Goal: Register for event/course

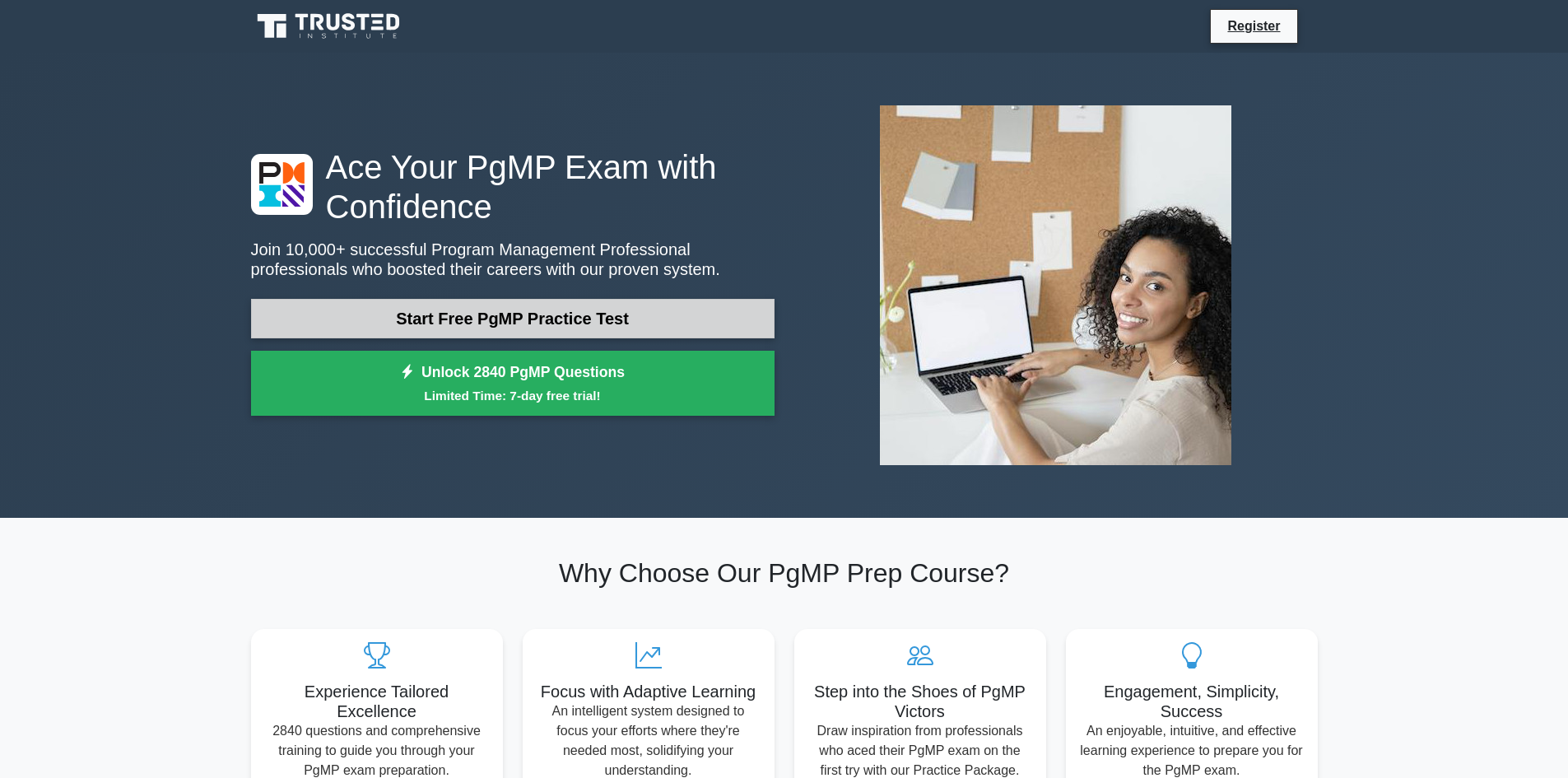
click at [568, 318] on link "Start Free PgMP Practice Test" at bounding box center [512, 318] width 523 height 39
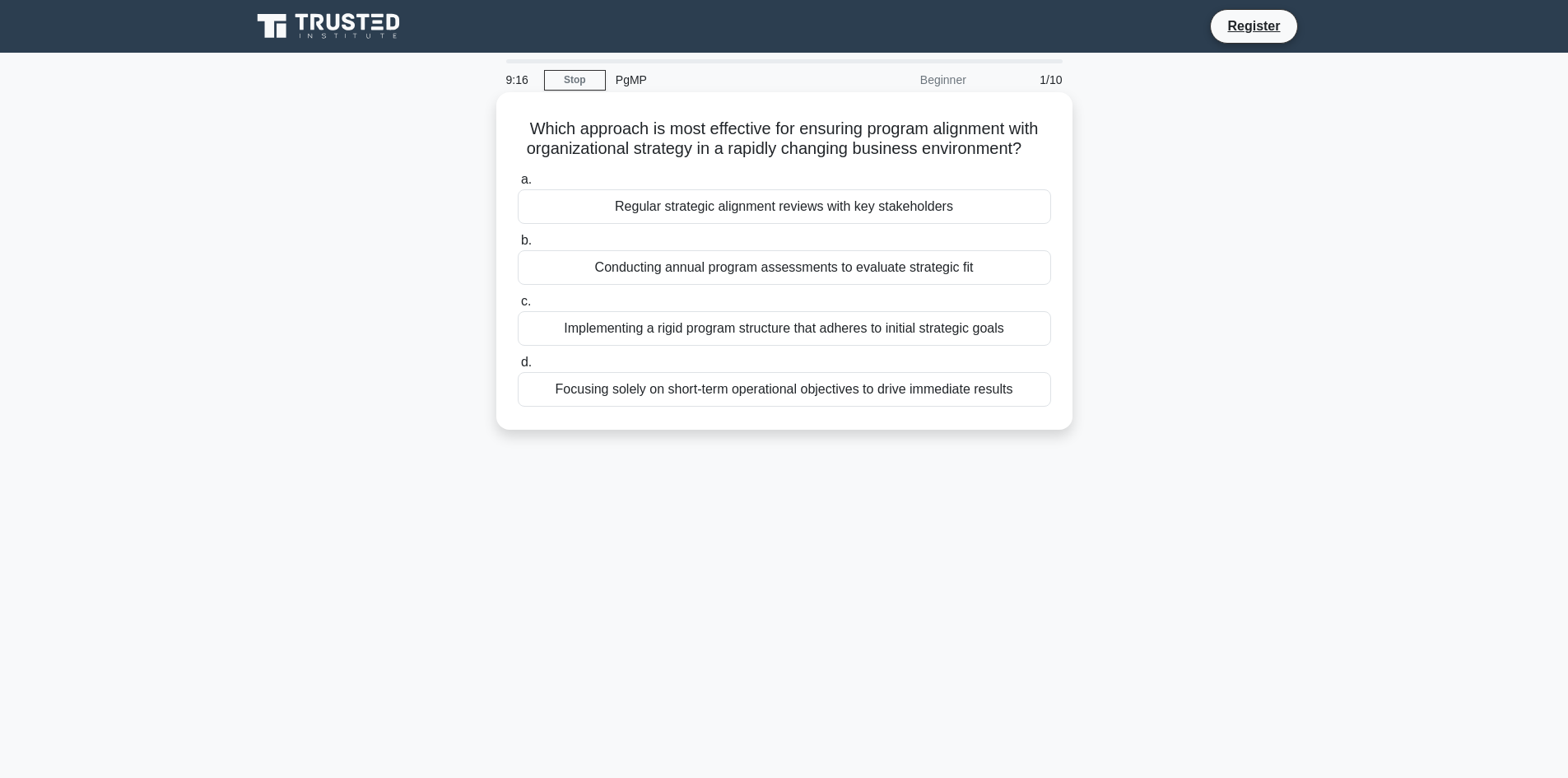
click at [713, 207] on div "Regular strategic alignment reviews with key stakeholders" at bounding box center [784, 207] width 534 height 35
click at [517, 186] on input "a. Regular strategic alignment reviews with key stakeholders" at bounding box center [517, 179] width 0 height 11
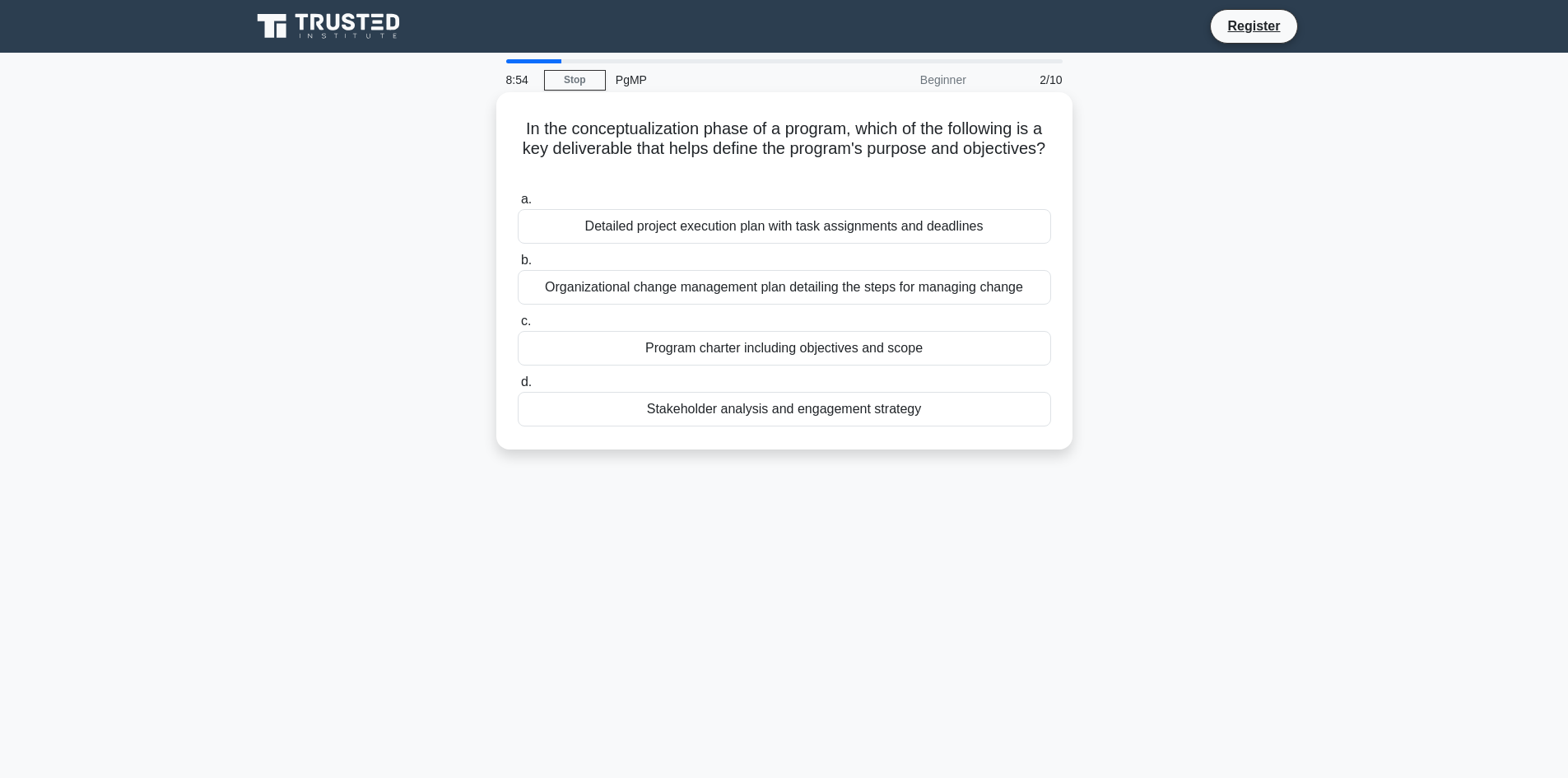
click at [756, 348] on div "Program charter including objectives and scope" at bounding box center [784, 348] width 534 height 35
click at [517, 327] on input "c. Program charter including objectives and scope" at bounding box center [517, 321] width 0 height 11
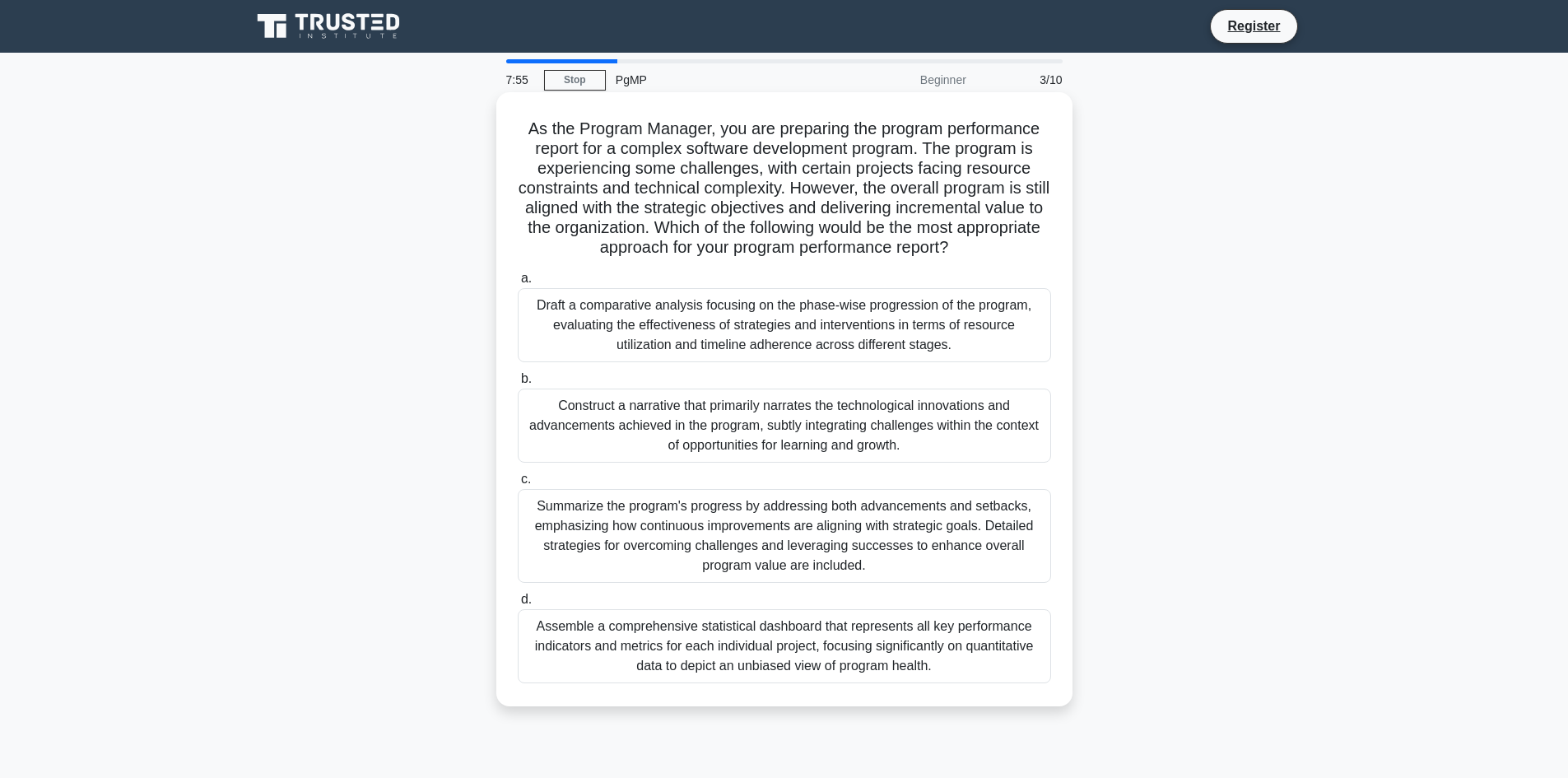
click at [728, 538] on div "Summarize the program's progress by addressing both advancements and setbacks, …" at bounding box center [784, 536] width 534 height 94
click at [517, 485] on input "c. Summarize the program's progress by addressing both advancements and setback…" at bounding box center [517, 479] width 0 height 11
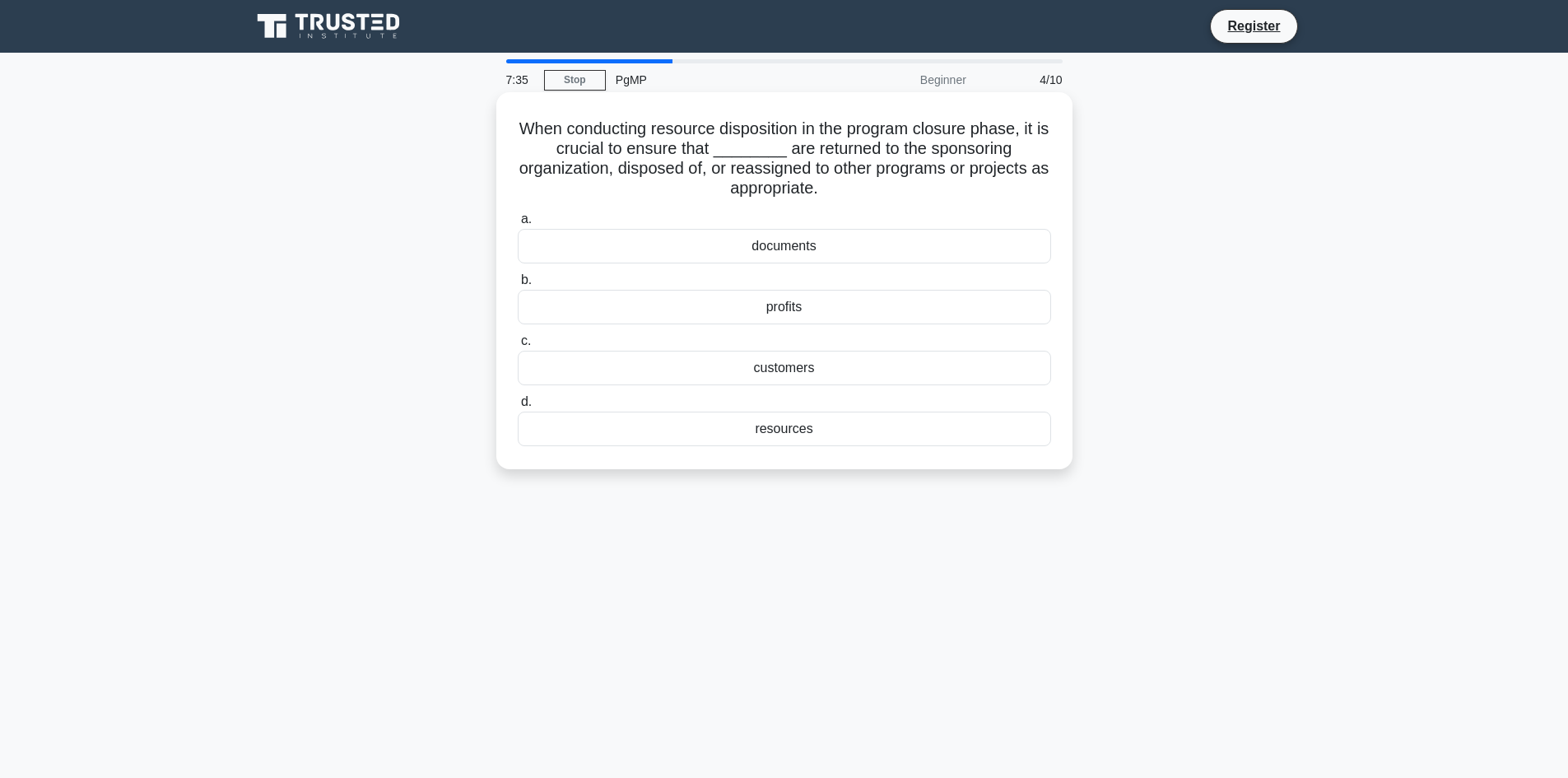
click at [804, 431] on div "resources" at bounding box center [784, 429] width 534 height 35
click at [517, 408] on input "d. resources" at bounding box center [517, 402] width 0 height 11
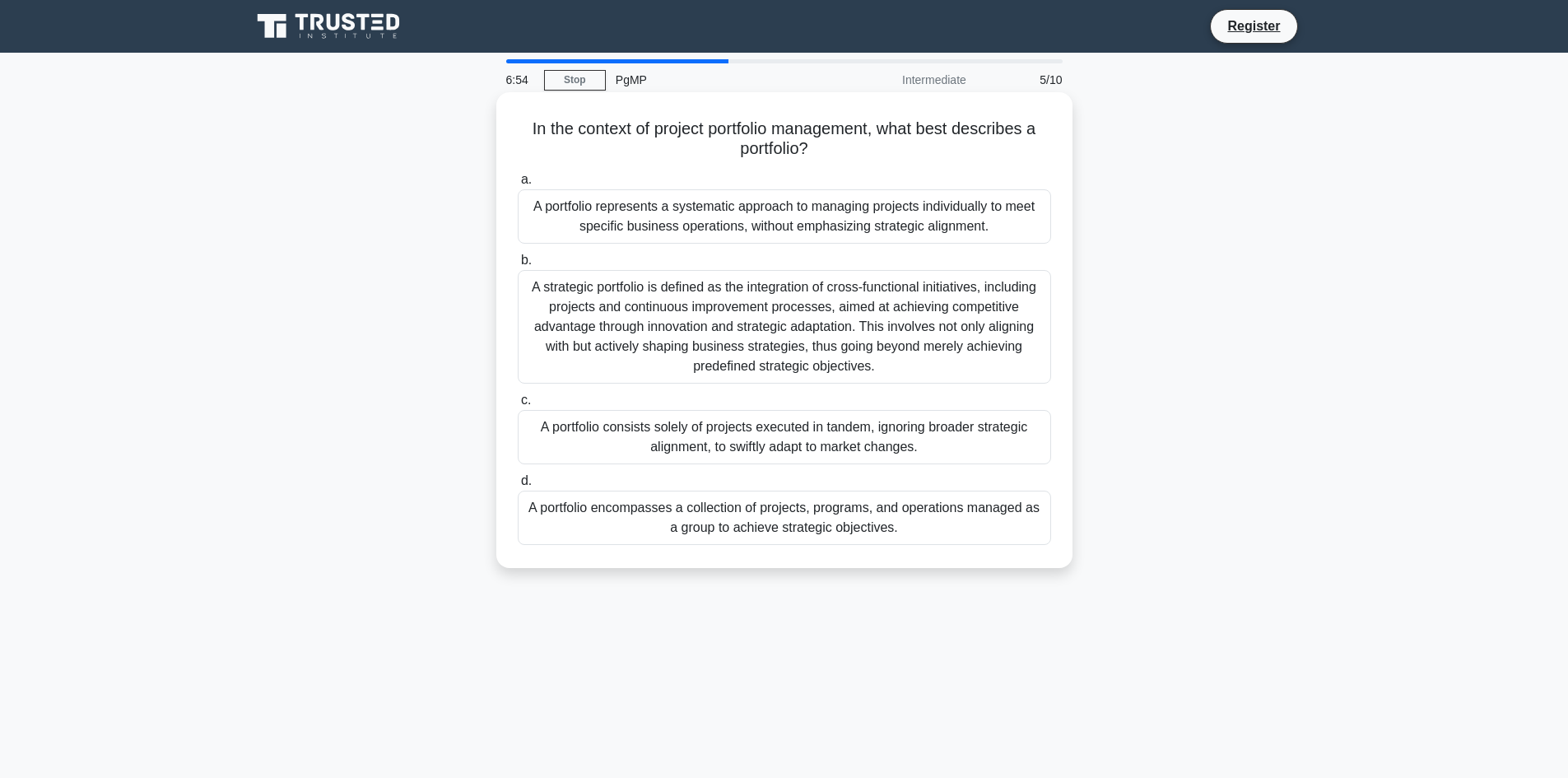
click at [786, 524] on div "A portfolio encompasses a collection of projects, programs, and operations mana…" at bounding box center [784, 517] width 534 height 54
click at [517, 487] on input "d. A portfolio encompasses a collection of projects, programs, and operations m…" at bounding box center [517, 481] width 0 height 11
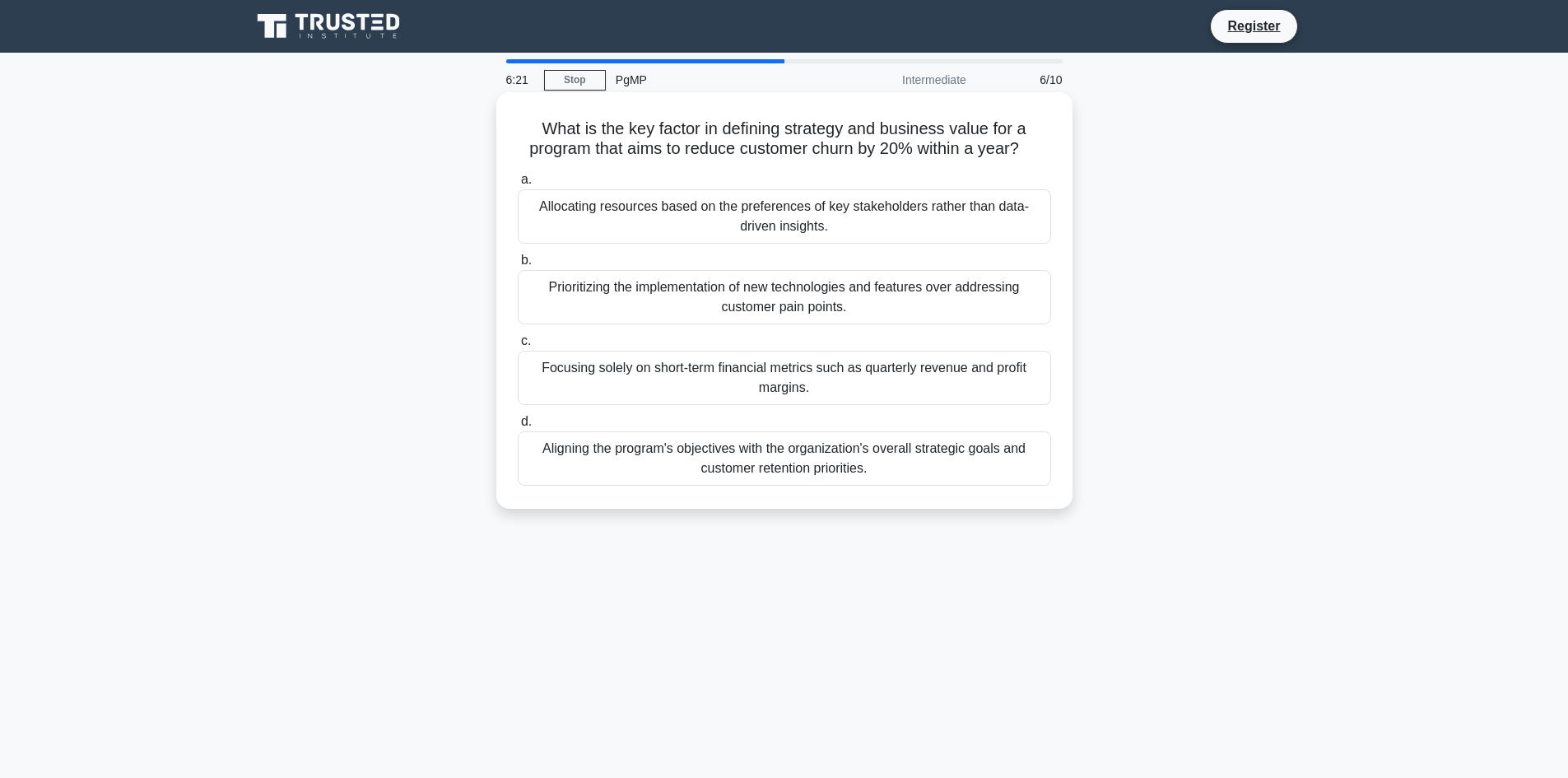
click at [784, 467] on div "Aligning the program's objectives with the organization's overall strategic goa…" at bounding box center [784, 459] width 534 height 54
click at [517, 427] on input "d. Aligning the program's objectives with the organization's overall strategic …" at bounding box center [517, 421] width 0 height 11
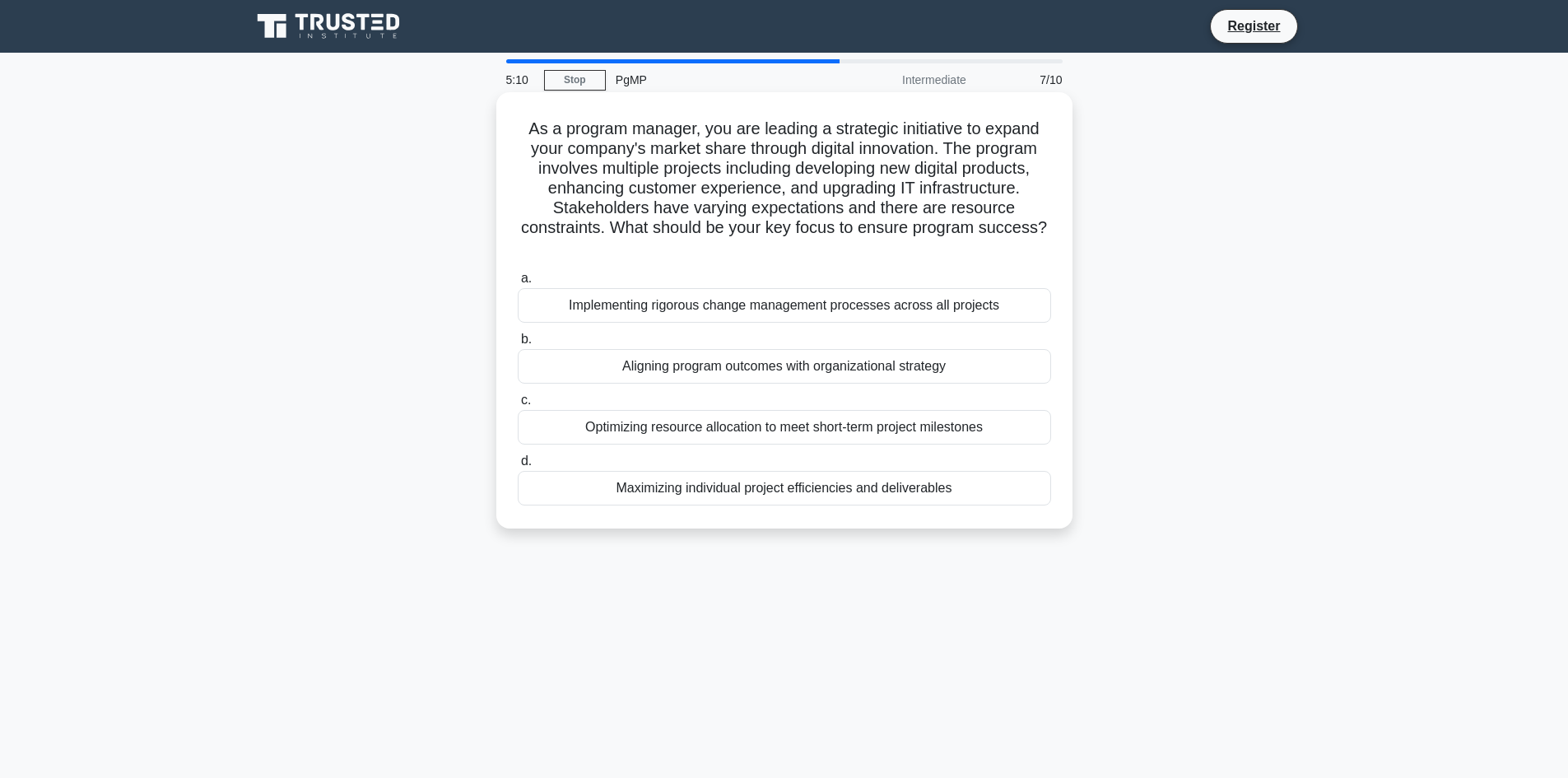
click at [779, 370] on div "Aligning program outcomes with organizational strategy" at bounding box center [784, 366] width 534 height 35
click at [517, 345] on input "b. Aligning program outcomes with organizational strategy" at bounding box center [517, 339] width 0 height 11
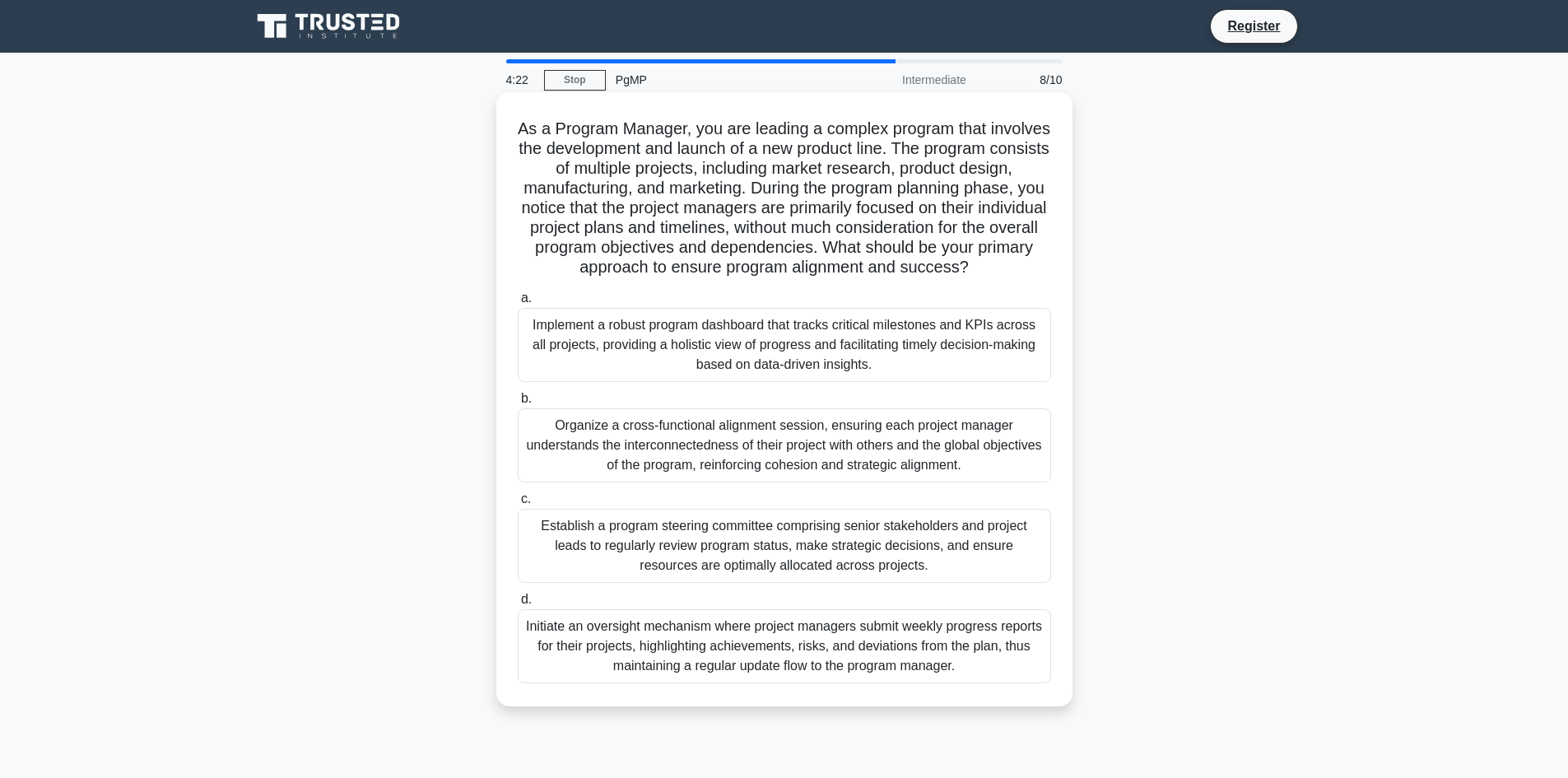
click at [753, 468] on div "Organize a cross-functional alignment session, ensuring each project manager un…" at bounding box center [784, 445] width 534 height 74
click at [517, 404] on input "b. Organize a cross-functional alignment session, ensuring each project manager…" at bounding box center [517, 398] width 0 height 11
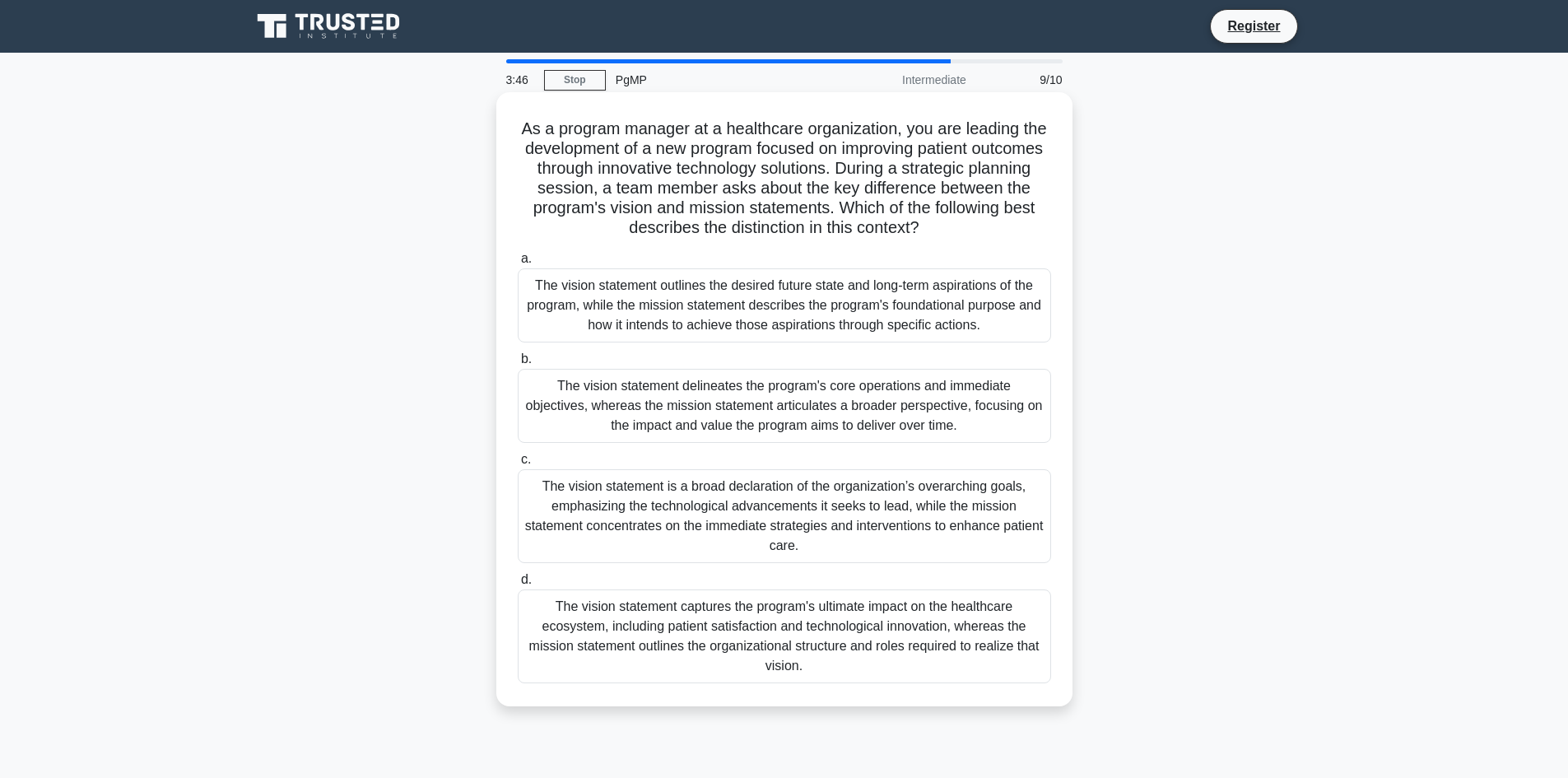
click at [911, 317] on div "The vision statement outlines the desired future state and long-term aspiration…" at bounding box center [784, 305] width 534 height 74
click at [517, 264] on input "a. The vision statement outlines the desired future state and long-term aspirat…" at bounding box center [517, 259] width 0 height 11
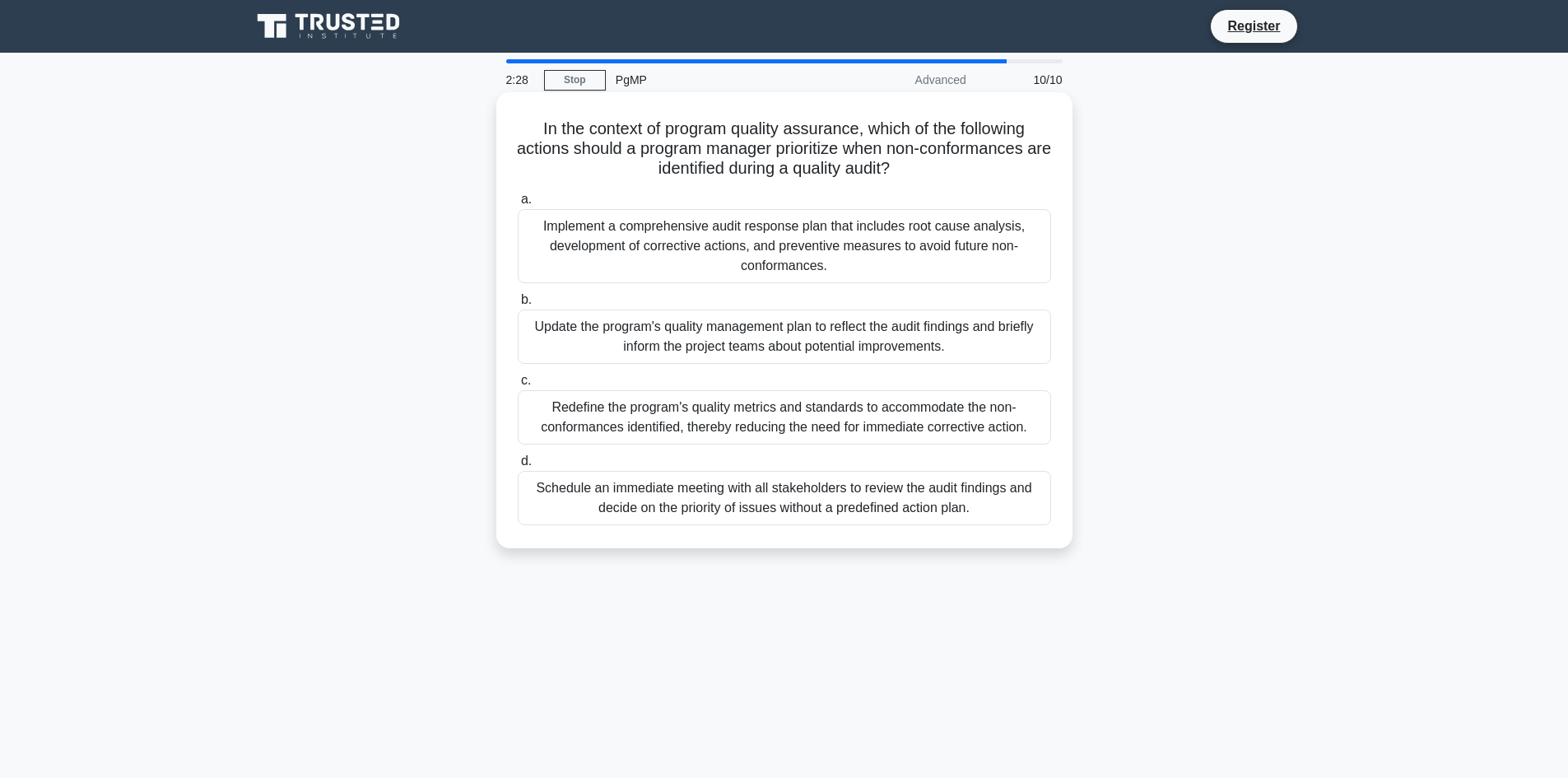
click at [813, 263] on div "Implement a comprehensive audit response plan that includes root cause analysis…" at bounding box center [784, 245] width 534 height 74
click at [517, 205] on input "a. Implement a comprehensive audit response plan that includes root cause analy…" at bounding box center [517, 199] width 0 height 11
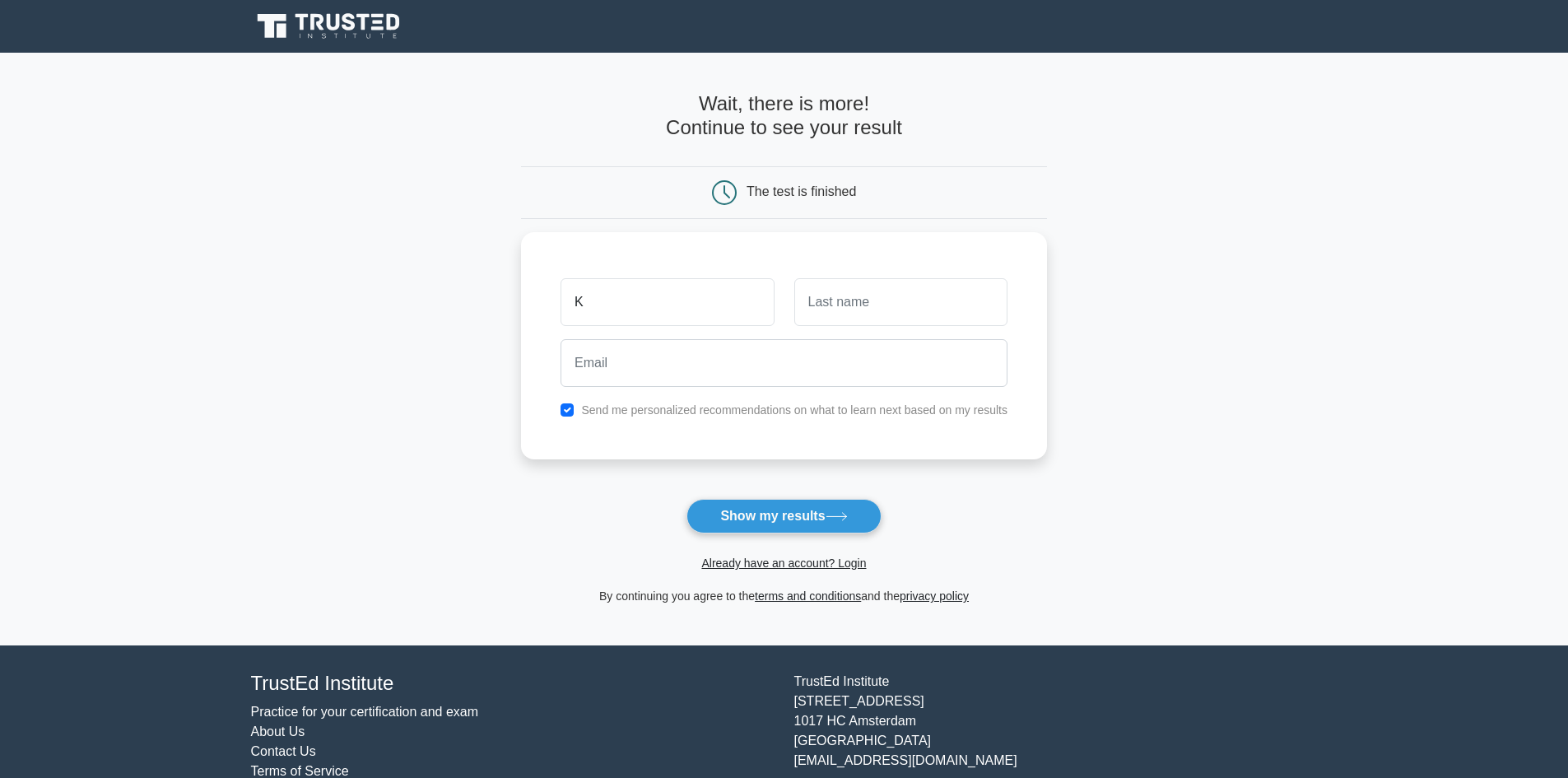
type input "K"
type input "T"
type input "ttk512243@gmail.com"
click at [713, 408] on label "Send me personalized recommendations on what to learn next based on my results" at bounding box center [793, 406] width 426 height 13
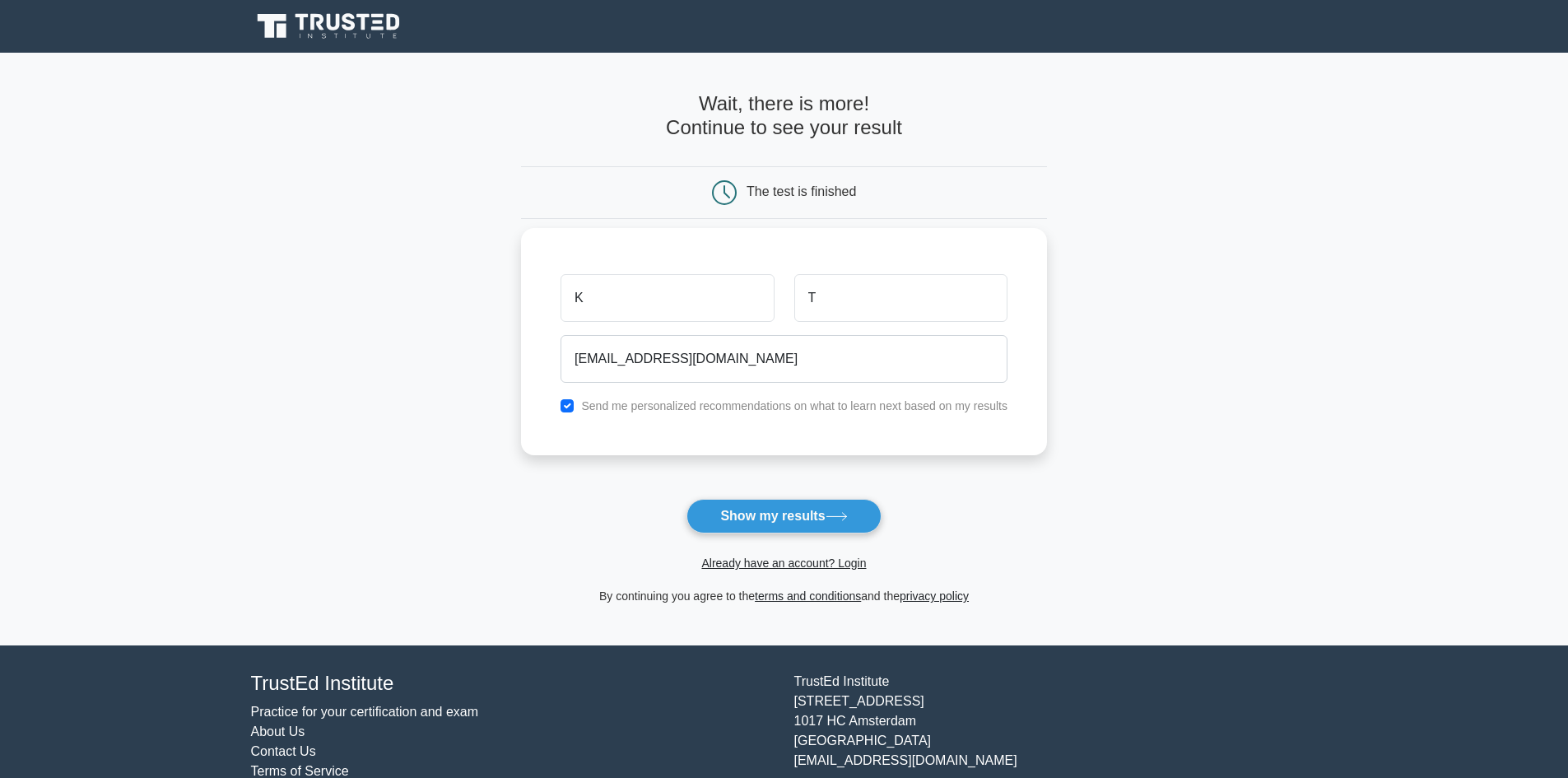
click at [574, 414] on div "Send me personalized recommendations on what to learn next based on my results" at bounding box center [784, 406] width 466 height 20
click at [568, 409] on input "checkbox" at bounding box center [567, 406] width 13 height 13
checkbox input "false"
drag, startPoint x: 724, startPoint y: 358, endPoint x: 531, endPoint y: 362, distance: 193.0
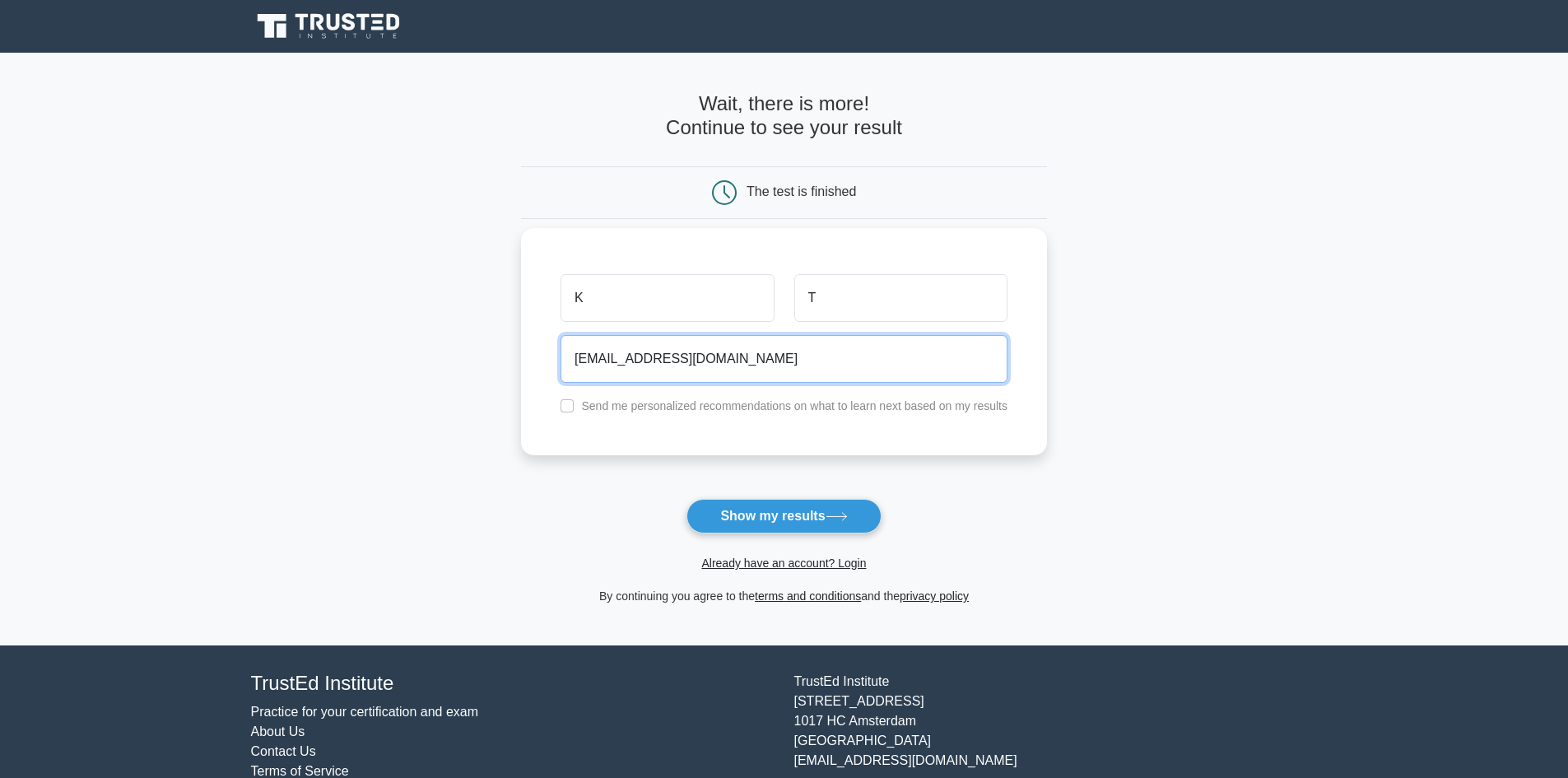
click at [531, 362] on div "K T ttk512243@gmail.com Send me personalized recommendations on what to learn n…" at bounding box center [784, 341] width 526 height 227
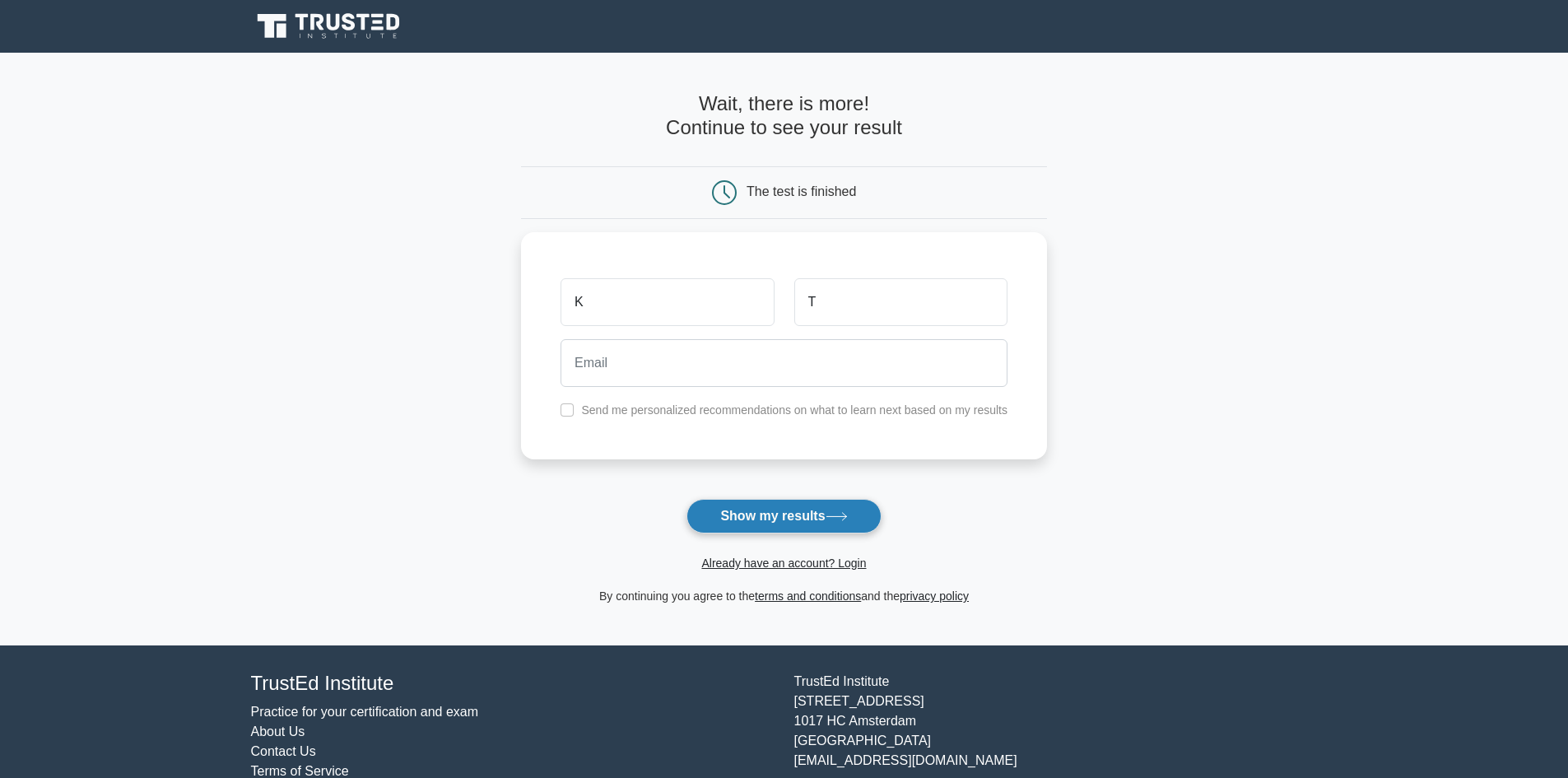
click at [837, 517] on icon at bounding box center [835, 516] width 20 height 8
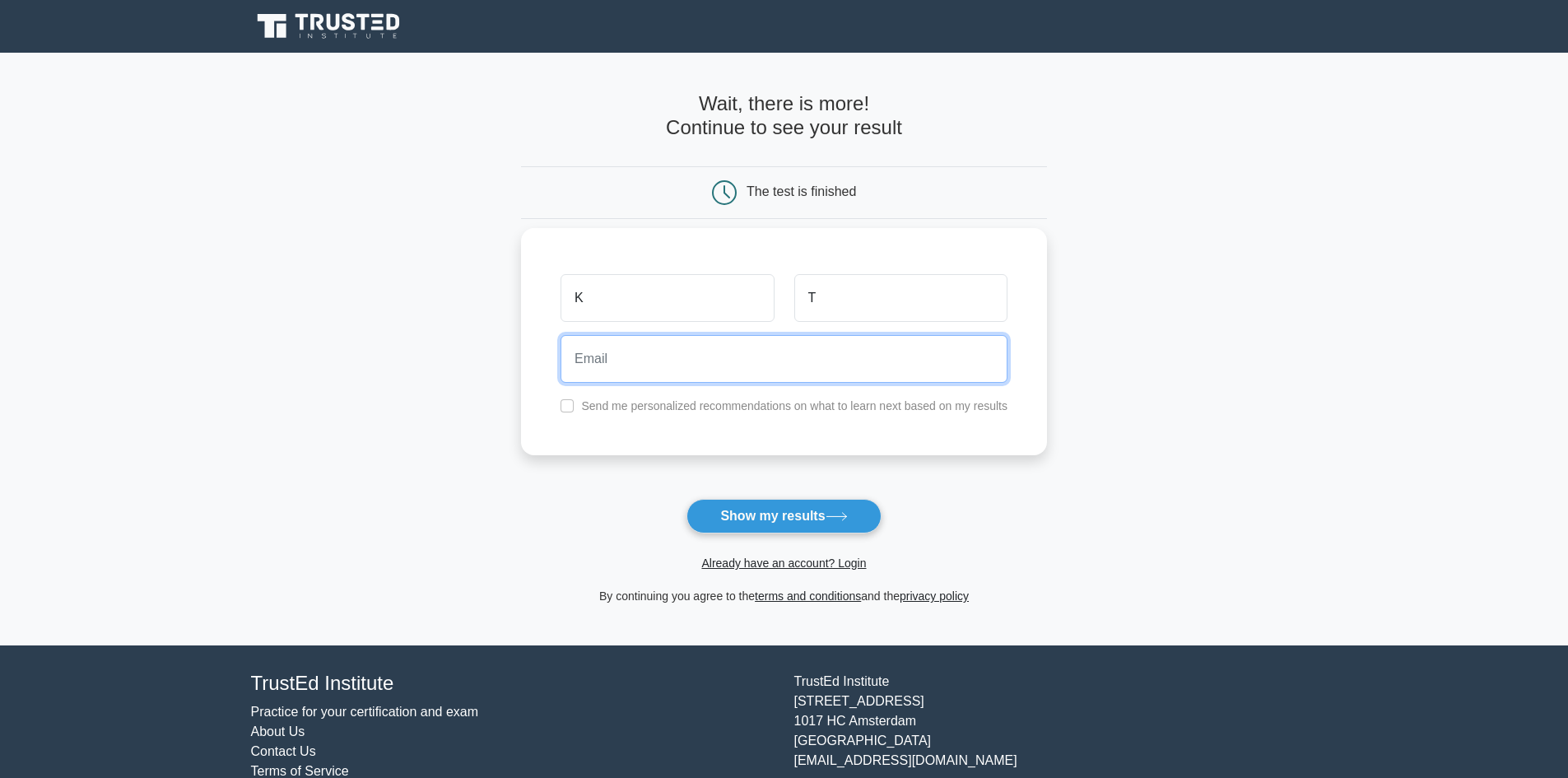
click at [731, 364] on input "email" at bounding box center [784, 359] width 447 height 48
type input "ttk512243@gmail.com"
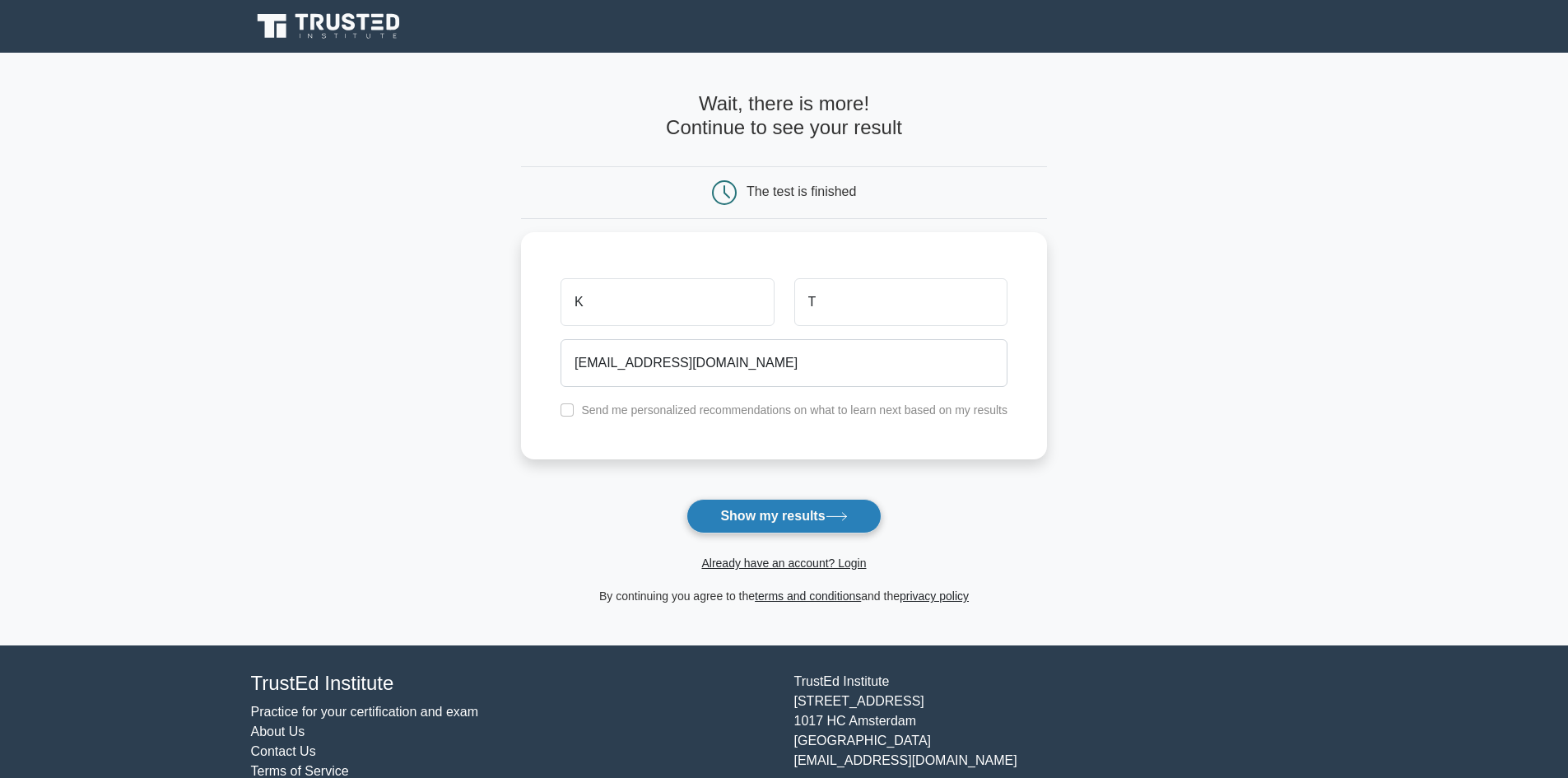
click at [774, 521] on button "Show my results" at bounding box center [784, 516] width 194 height 35
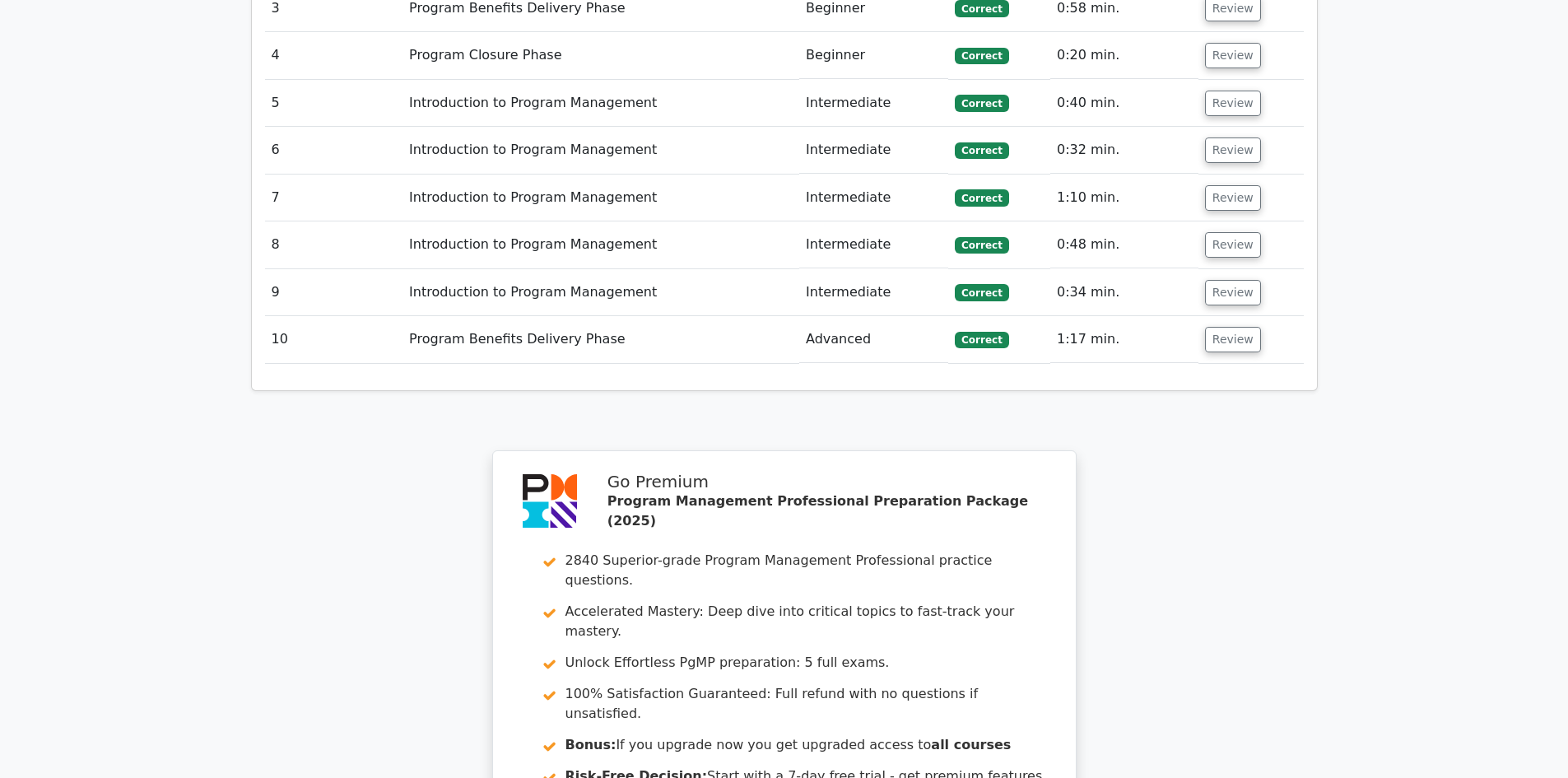
scroll to position [2569, 0]
